Goal: Contribute content

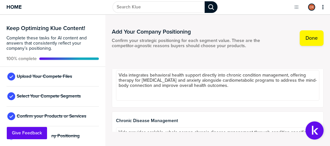
scroll to position [541, 0]
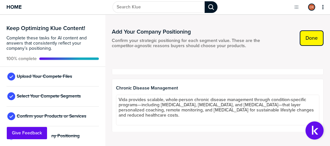
click at [315, 37] on label "Done" at bounding box center [311, 38] width 12 height 6
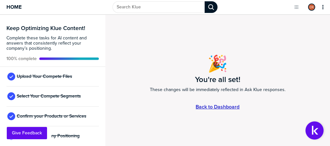
click at [211, 107] on link "Back to Dashboard" at bounding box center [218, 106] width 44 height 5
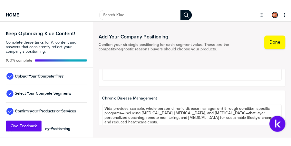
scroll to position [541, 0]
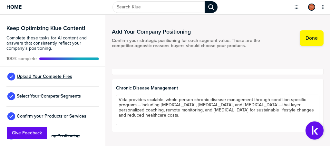
click at [53, 78] on span "Upload Your Compete Files" at bounding box center [44, 76] width 55 height 5
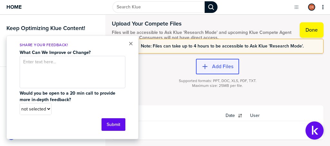
click at [219, 68] on label "Add Files" at bounding box center [222, 66] width 21 height 6
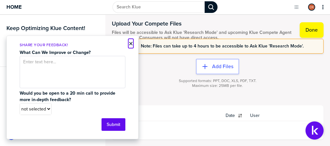
click at [132, 45] on button "×" at bounding box center [131, 44] width 5 height 8
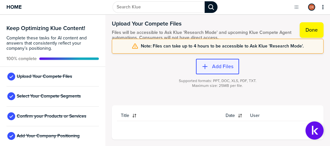
click at [213, 65] on label "Add Files" at bounding box center [222, 66] width 21 height 6
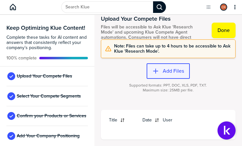
click at [170, 71] on label "Add Files" at bounding box center [173, 71] width 21 height 6
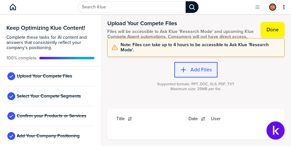
click at [192, 69] on label "Add Files" at bounding box center [200, 69] width 21 height 6
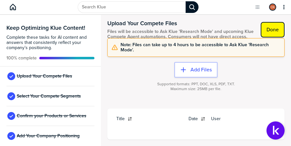
click at [273, 26] on label "Done" at bounding box center [272, 29] width 12 height 6
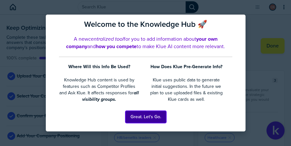
click at [145, 117] on button "Great. Let's Go." at bounding box center [145, 117] width 41 height 12
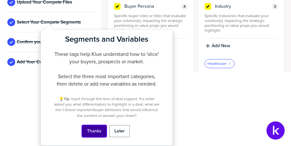
click at [99, 130] on button "Thanks" at bounding box center [94, 131] width 25 height 12
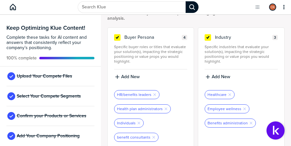
scroll to position [0, 0]
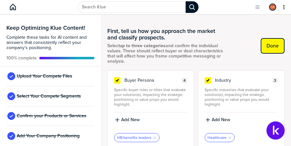
click at [273, 44] on label "Done" at bounding box center [272, 46] width 12 height 6
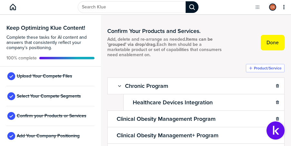
click at [273, 44] on label "Done" at bounding box center [272, 42] width 12 height 6
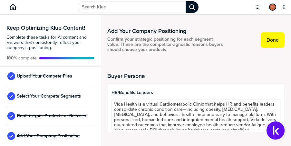
click at [273, 44] on button "Done" at bounding box center [273, 39] width 24 height 15
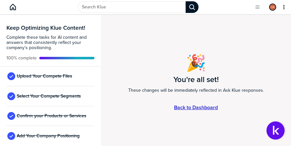
click at [205, 106] on link "Back to Dashboard" at bounding box center [196, 106] width 44 height 5
